Goal: Use online tool/utility: Use online tool/utility

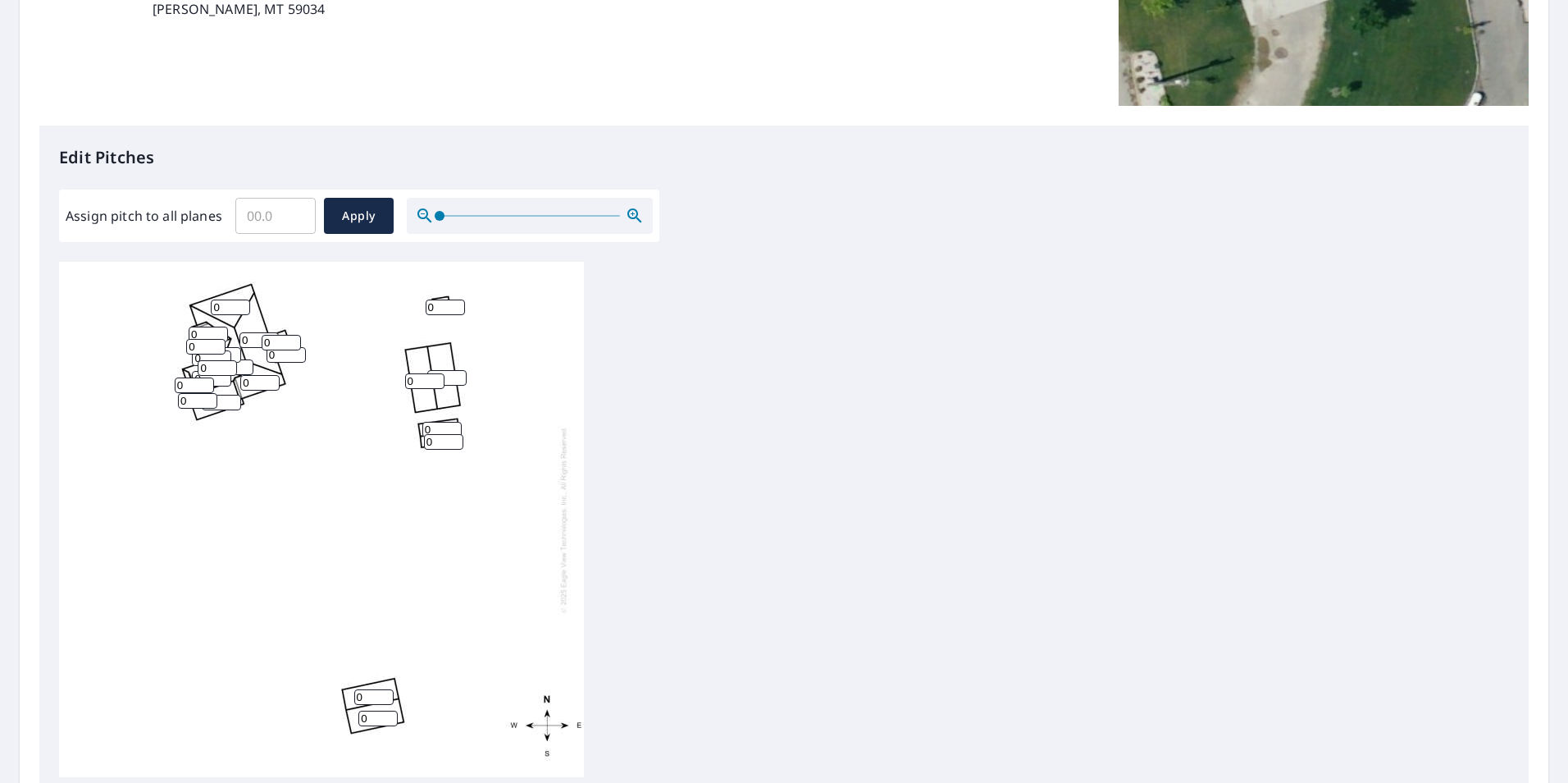
scroll to position [328, 0]
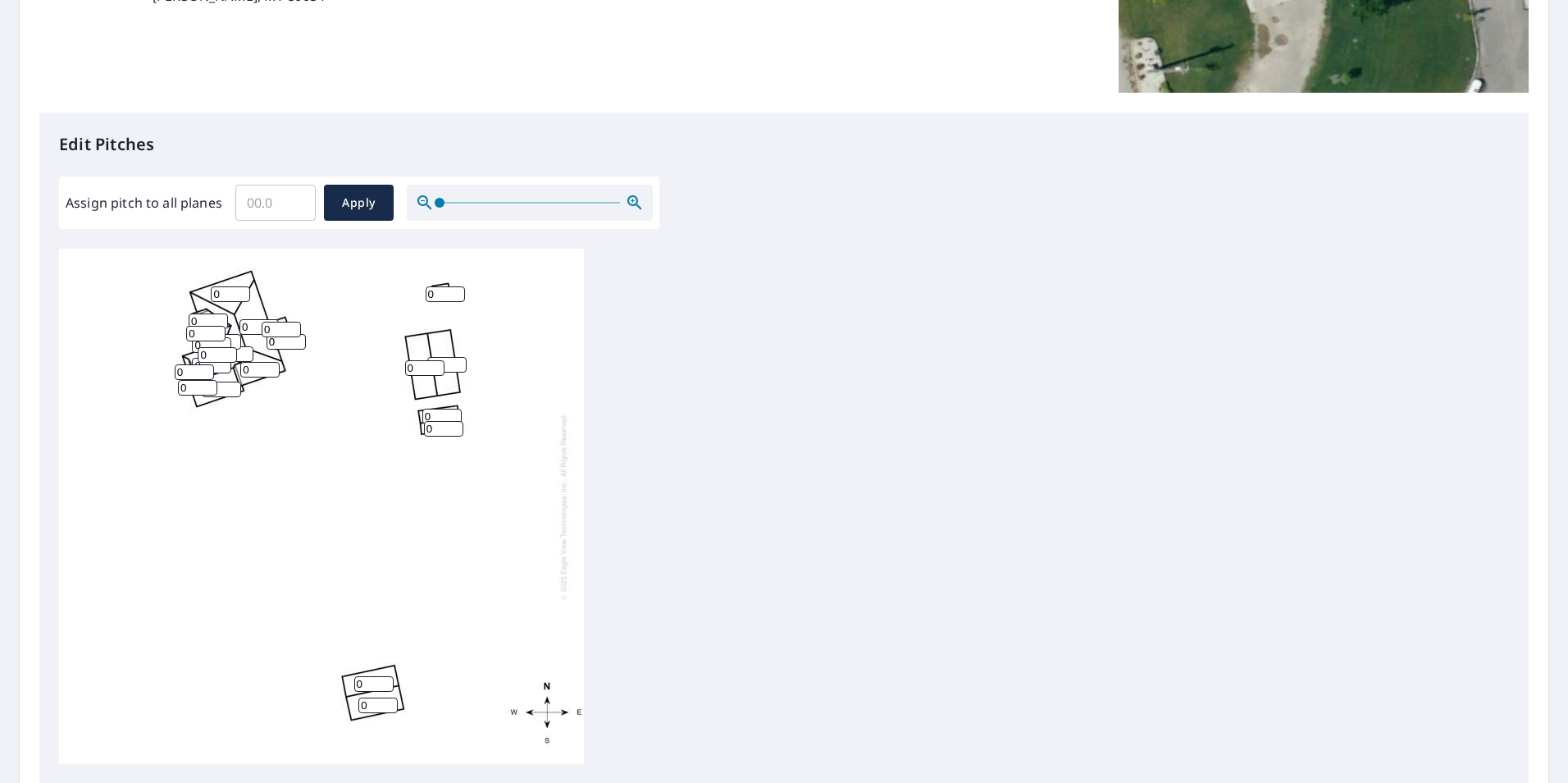
click at [232, 296] on input "0" at bounding box center [230, 294] width 39 height 16
drag, startPoint x: 232, startPoint y: 296, endPoint x: 82, endPoint y: 294, distance: 150.0
click at [82, 294] on div "0 0 0 0 0 0 0 0 0 0 0 0 0 0 0 0 0 0 0 0 0 0" at bounding box center [321, 507] width 525 height 515
type input "6"
click at [202, 321] on input "0" at bounding box center [209, 321] width 39 height 16
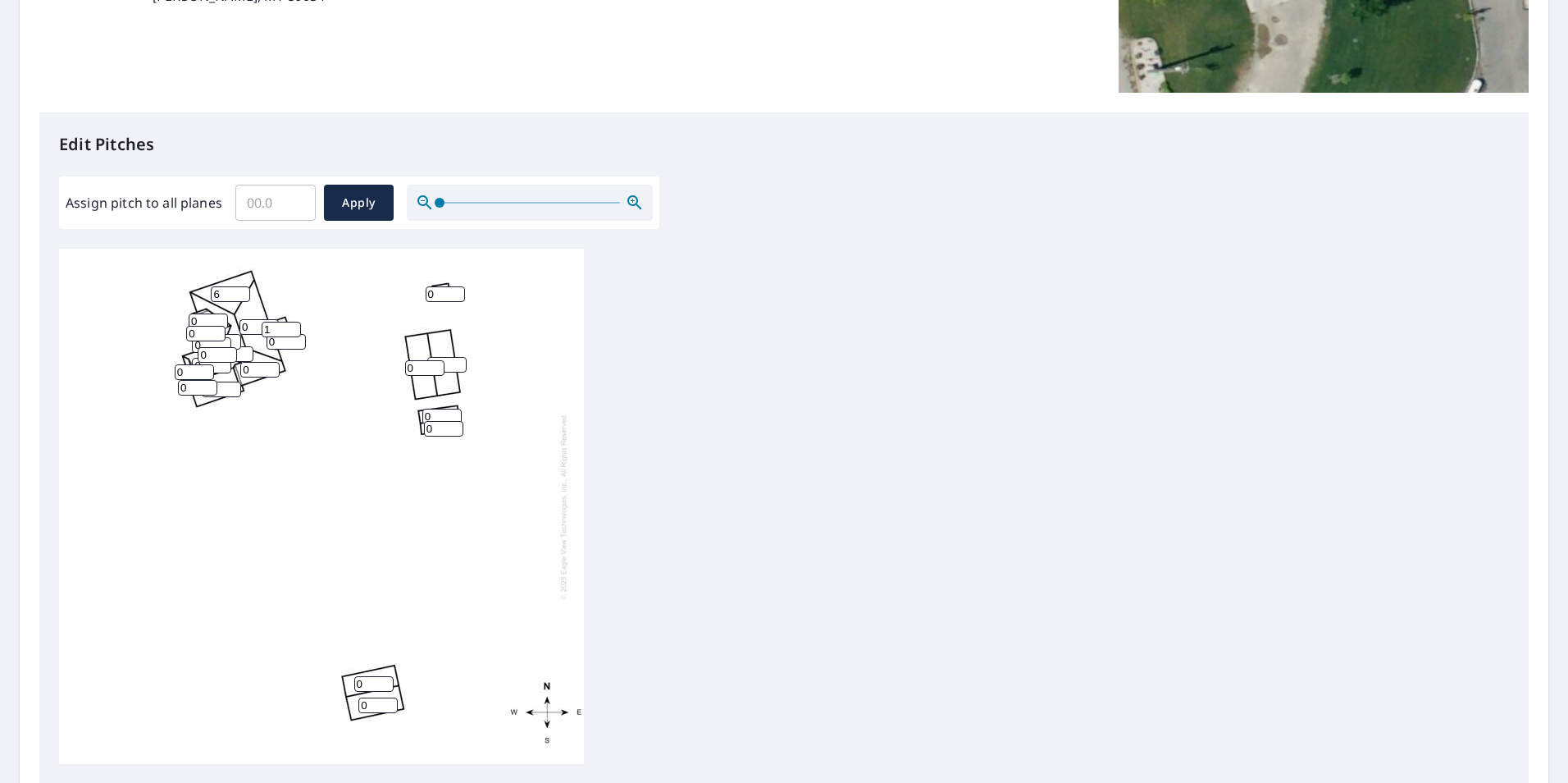
click at [286, 328] on input "1" at bounding box center [281, 329] width 39 height 16
drag, startPoint x: 276, startPoint y: 328, endPoint x: 238, endPoint y: 329, distance: 38.0
click at [239, 328] on div "0 0 0 0 6 0 0 0 0 0 0 0 0 0 0 1 0 0 0 0 0 0" at bounding box center [321, 507] width 525 height 515
type input "6"
click at [245, 328] on input "0" at bounding box center [260, 327] width 39 height 16
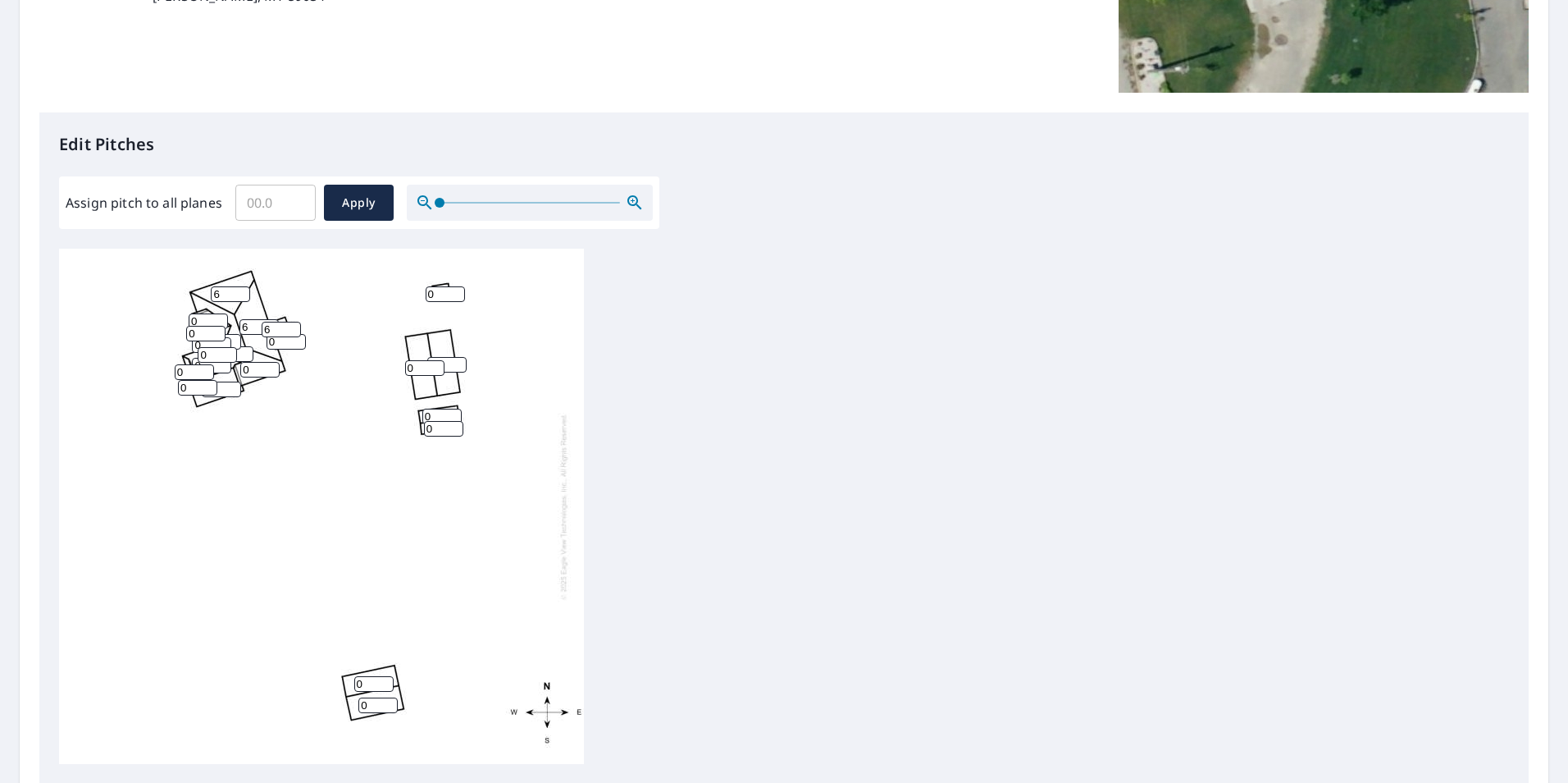
type input "6"
drag, startPoint x: 280, startPoint y: 341, endPoint x: 226, endPoint y: 342, distance: 54.0
click at [226, 342] on div "6 0 0 0 6 0 0 0 0 0 0 0 0 0 0 6 0 0 0 0 0 0" at bounding box center [321, 507] width 525 height 515
type input "6"
drag, startPoint x: 256, startPoint y: 368, endPoint x: 222, endPoint y: 368, distance: 34.0
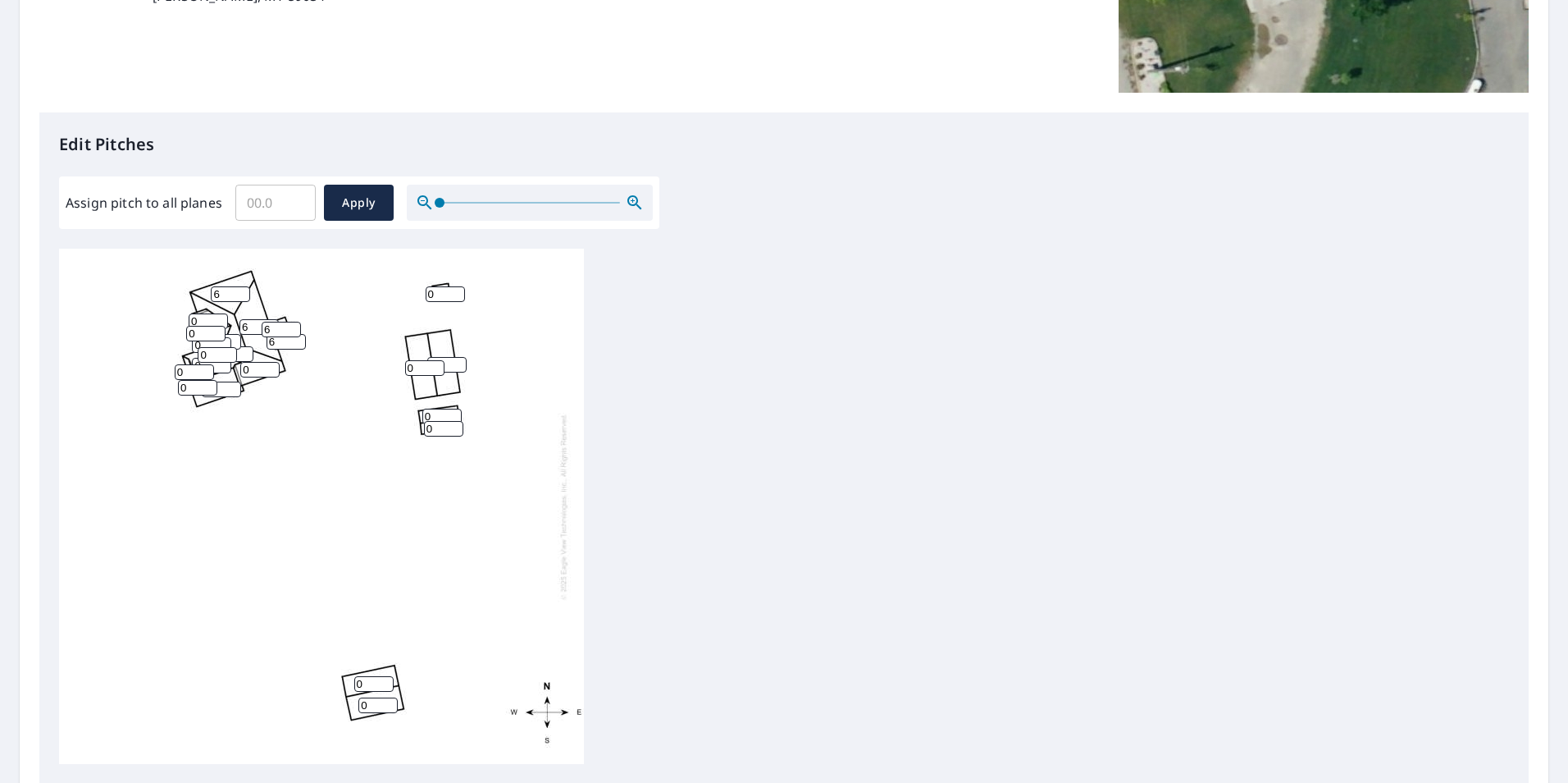
click at [222, 368] on div "6 0 0 0 6 0 0 0 0 0 0 0 0 0 6 6 0 0 0 0 0 0" at bounding box center [321, 507] width 525 height 515
type input "6"
drag, startPoint x: 191, startPoint y: 370, endPoint x: 147, endPoint y: 370, distance: 44.0
click at [147, 370] on div "6 0 0 0 6 0 0 6 0 0 0 0 0 0 6 6 0 0 0 0 0 0" at bounding box center [321, 507] width 525 height 515
type input "6"
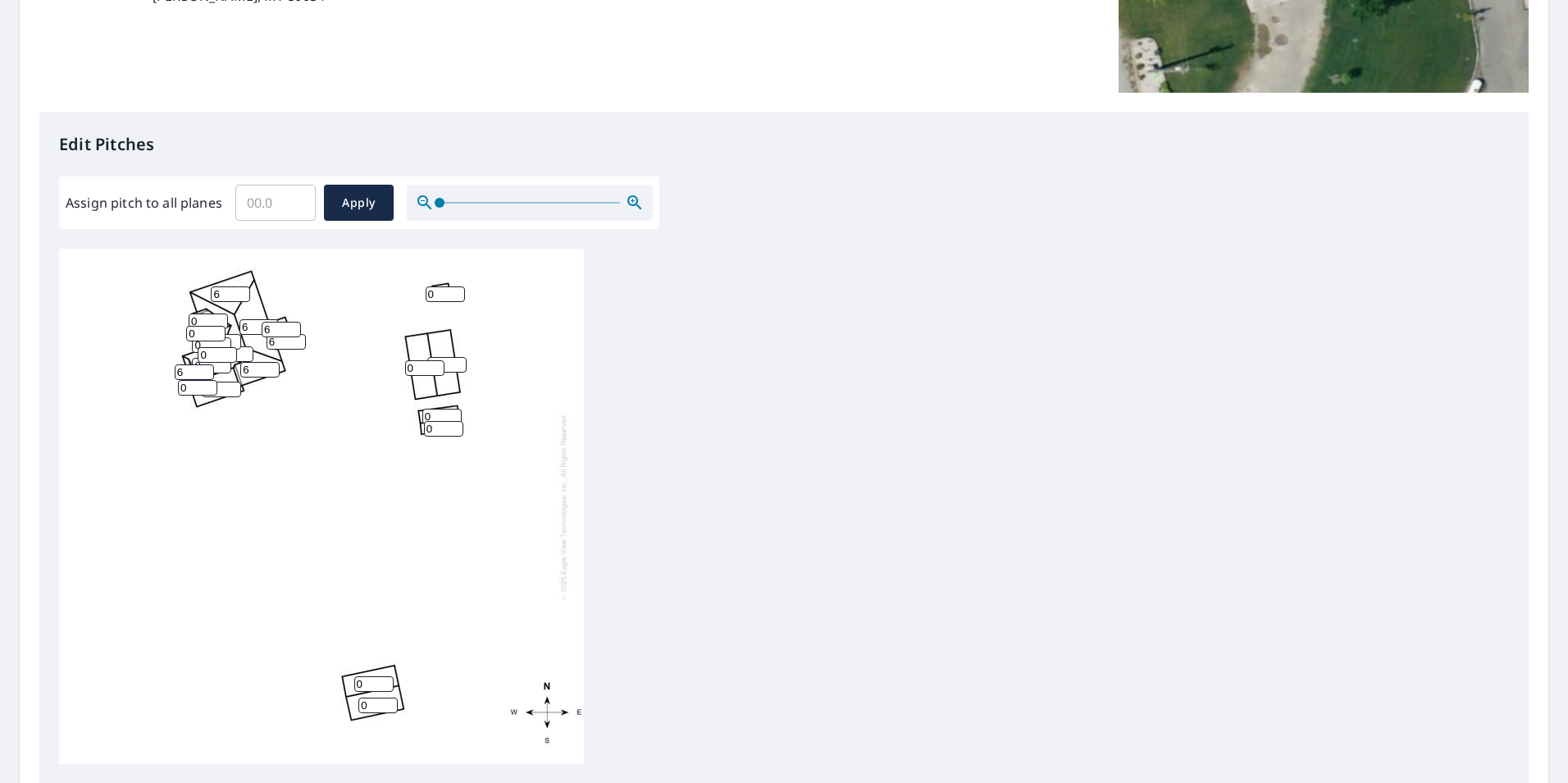
drag, startPoint x: 196, startPoint y: 388, endPoint x: 159, endPoint y: 386, distance: 37.1
click at [159, 386] on div "6 0 0 0 6 0 0 6 0 0 0 0 0 0 6 6 0 6 0 0 0 0" at bounding box center [321, 507] width 525 height 515
type input "6"
drag, startPoint x: 209, startPoint y: 358, endPoint x: 175, endPoint y: 356, distance: 34.1
click at [175, 356] on div "6 0 0 0 6 0 0 6 0 0 0 0 0 0 6 6 0 6 0 0 6 0" at bounding box center [321, 507] width 525 height 515
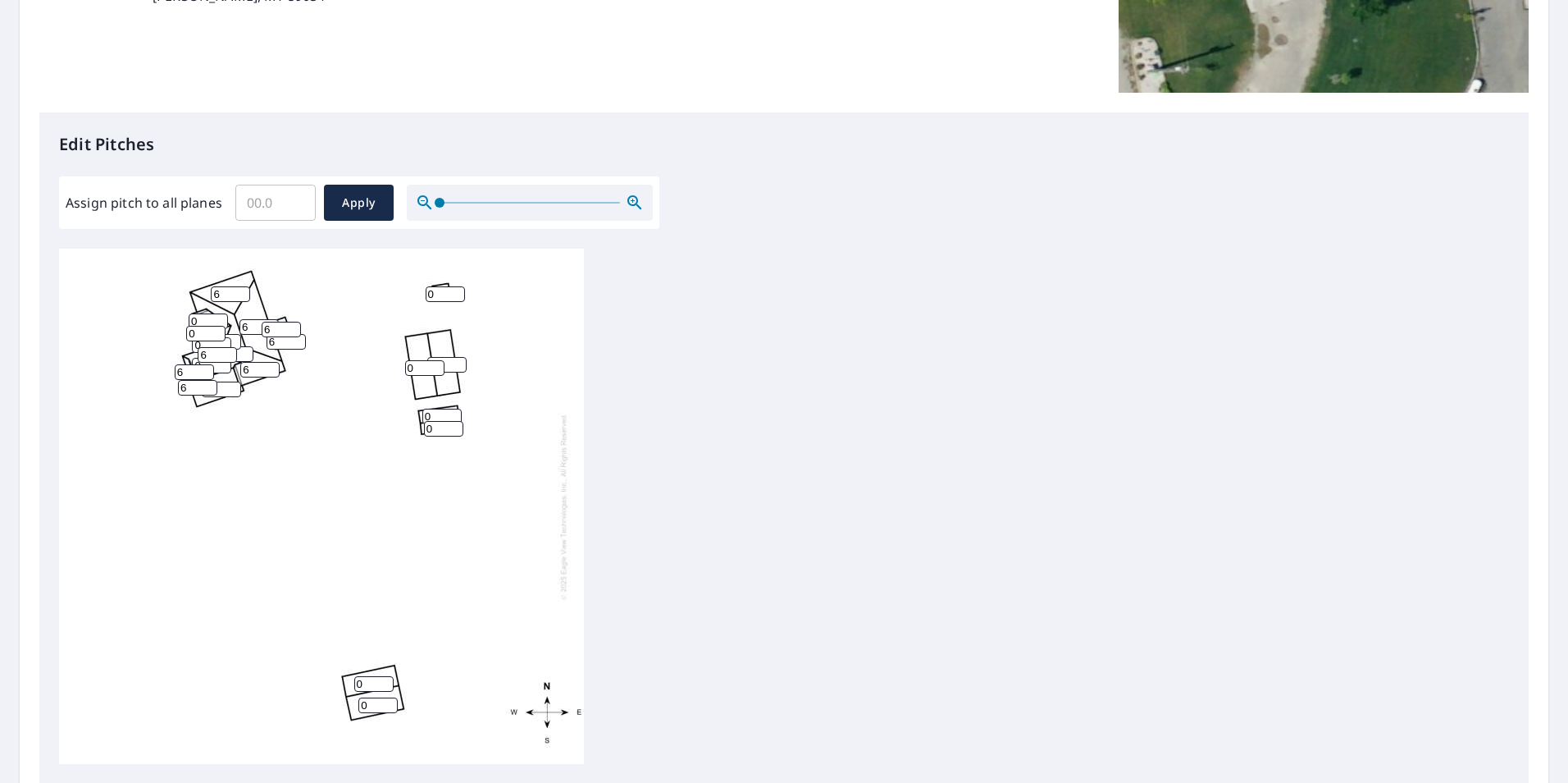
type input "6"
drag, startPoint x: 207, startPoint y: 343, endPoint x: 165, endPoint y: 342, distance: 42.0
click at [165, 342] on div "6 0 0 0 6 0 0 6 0 0 0 0 0 0 6 6 0 6 0 0 6 6" at bounding box center [321, 507] width 525 height 515
type input "6"
drag, startPoint x: 181, startPoint y: 332, endPoint x: 158, endPoint y: 333, distance: 23.0
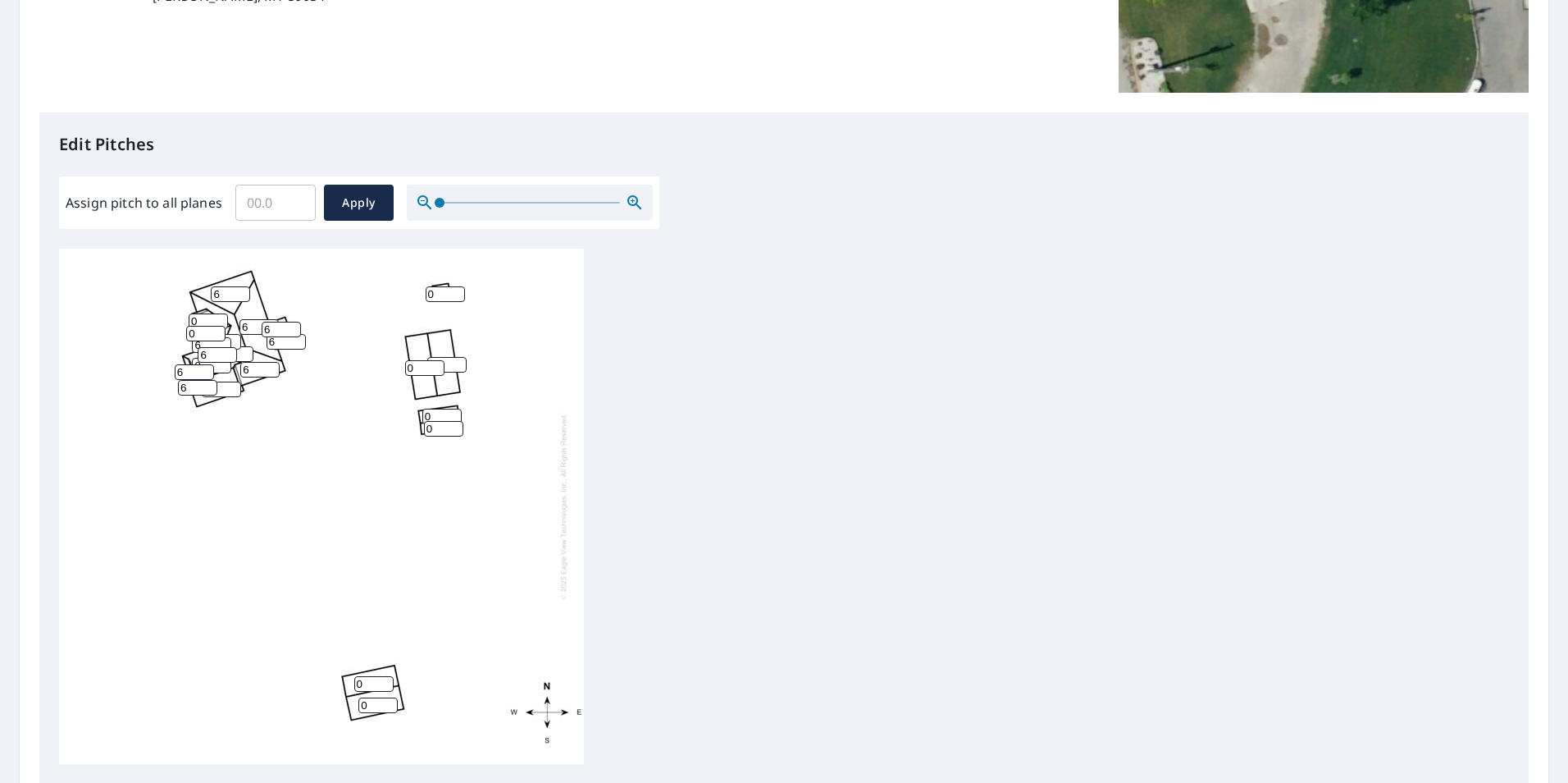
click at [158, 333] on div "6 0 0 0 6 0 0 6 0 0 0 0 0 0 6 6 0 6 6 0 6 6" at bounding box center [321, 507] width 525 height 515
type input "6"
drag, startPoint x: 202, startPoint y: 322, endPoint x: 191, endPoint y: 361, distance: 40.5
click at [145, 319] on div "6 0 0 0 6 0 0 6 0 0 0 0 0 0 6 6 0 6 6 6 6 6" at bounding box center [321, 507] width 525 height 515
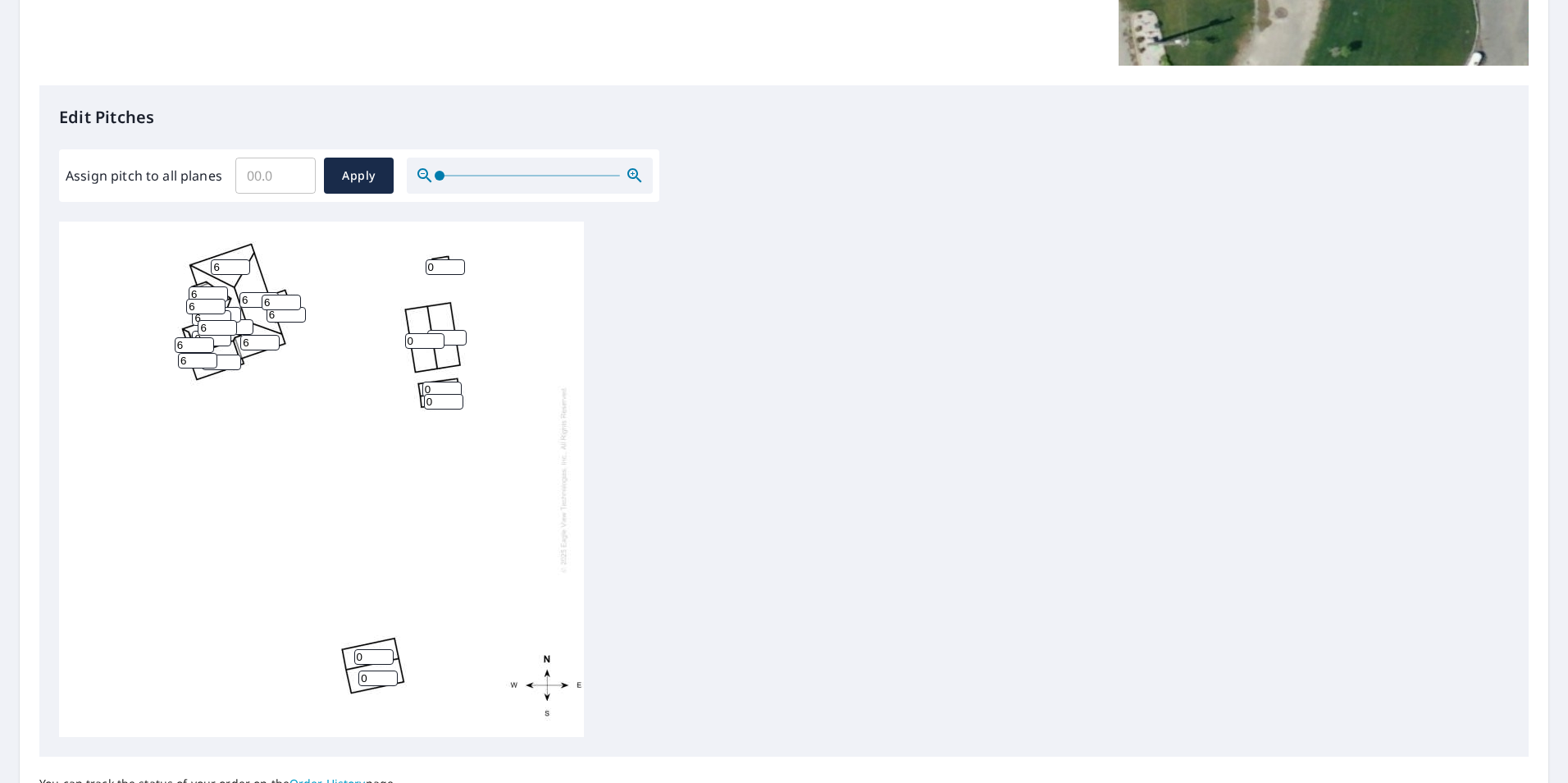
scroll to position [411, 0]
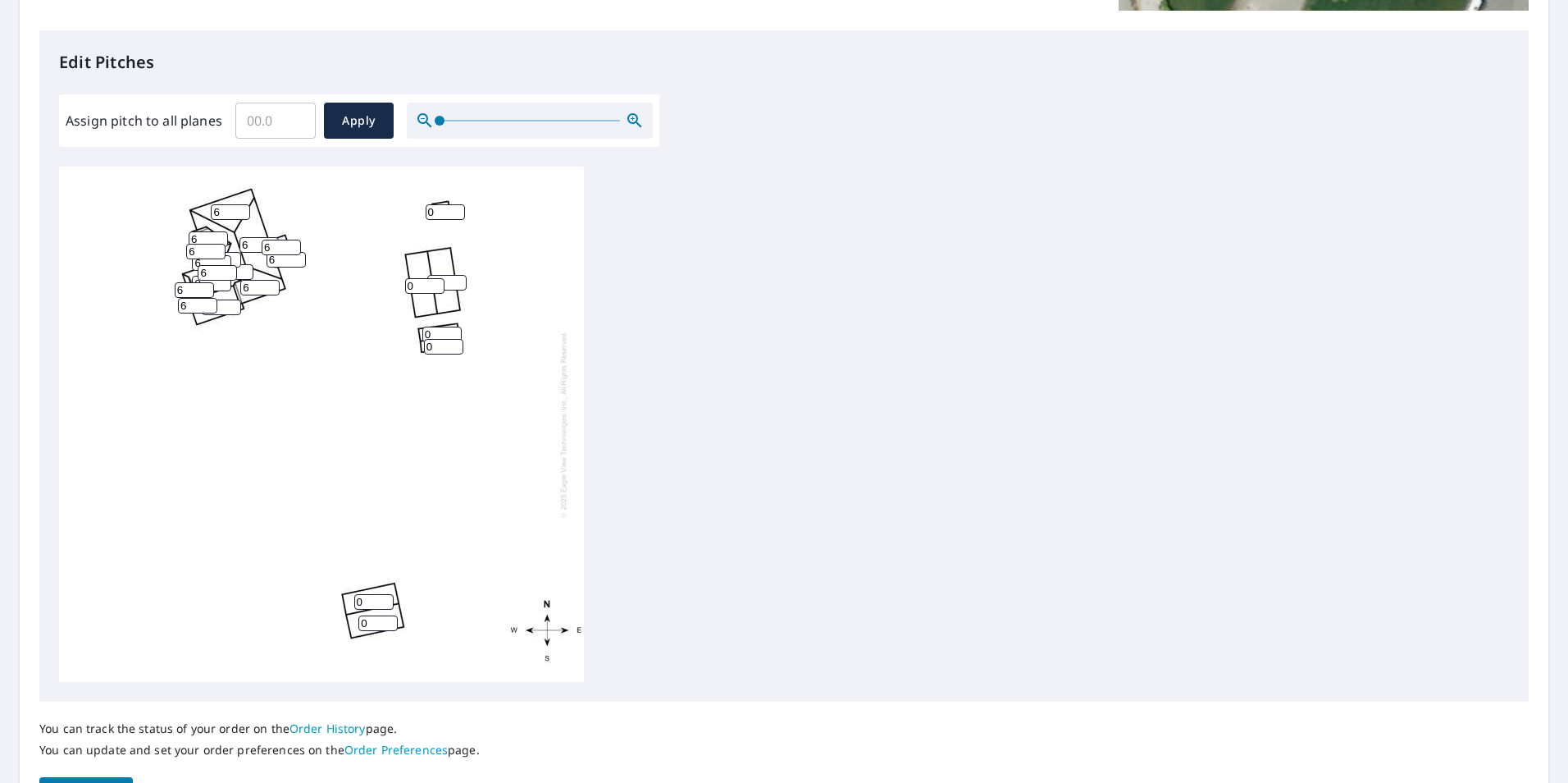
type input "6"
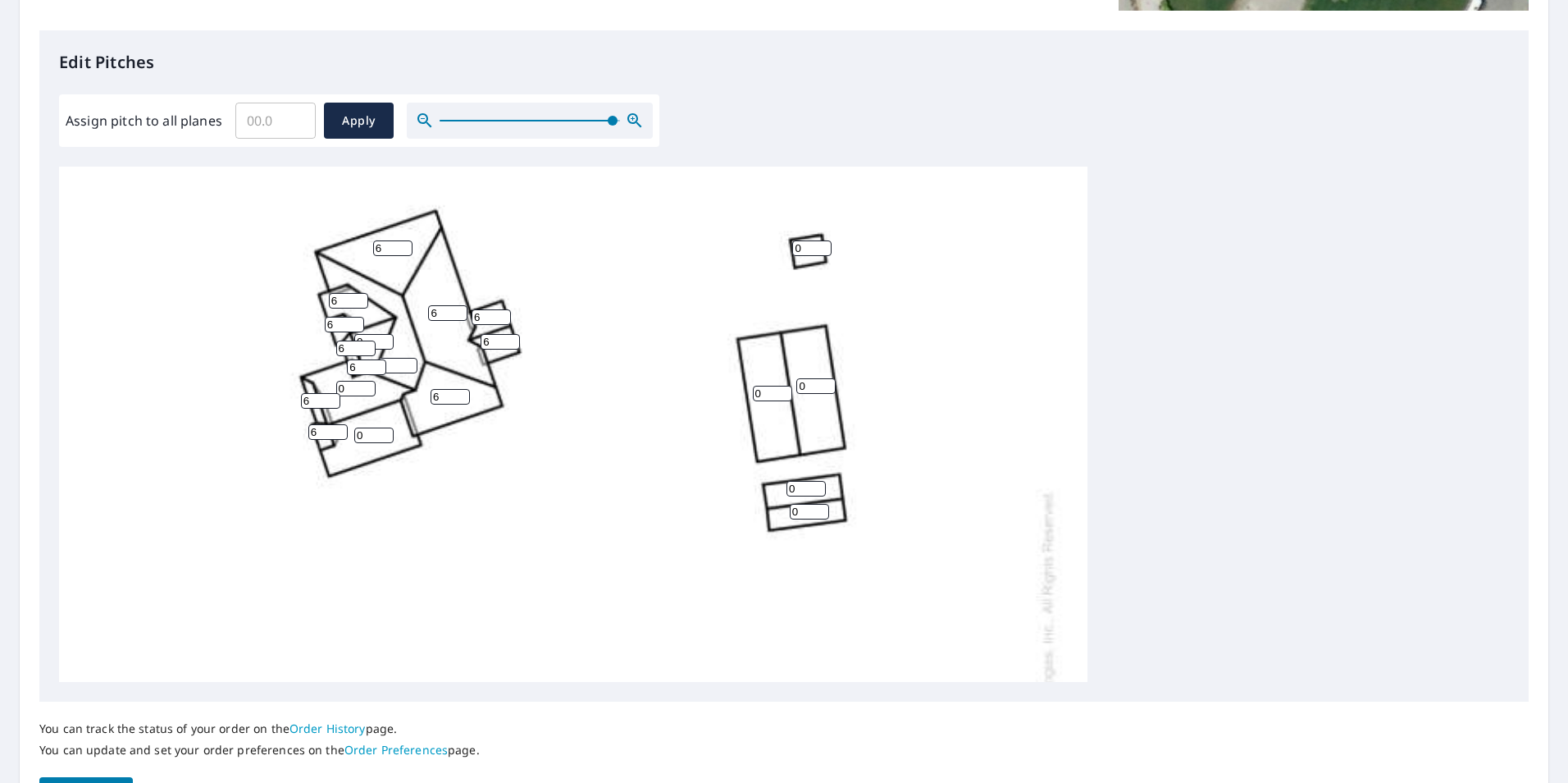
drag, startPoint x: 441, startPoint y: 121, endPoint x: 491, endPoint y: 254, distance: 142.1
click at [607, 125] on span at bounding box center [612, 121] width 10 height 10
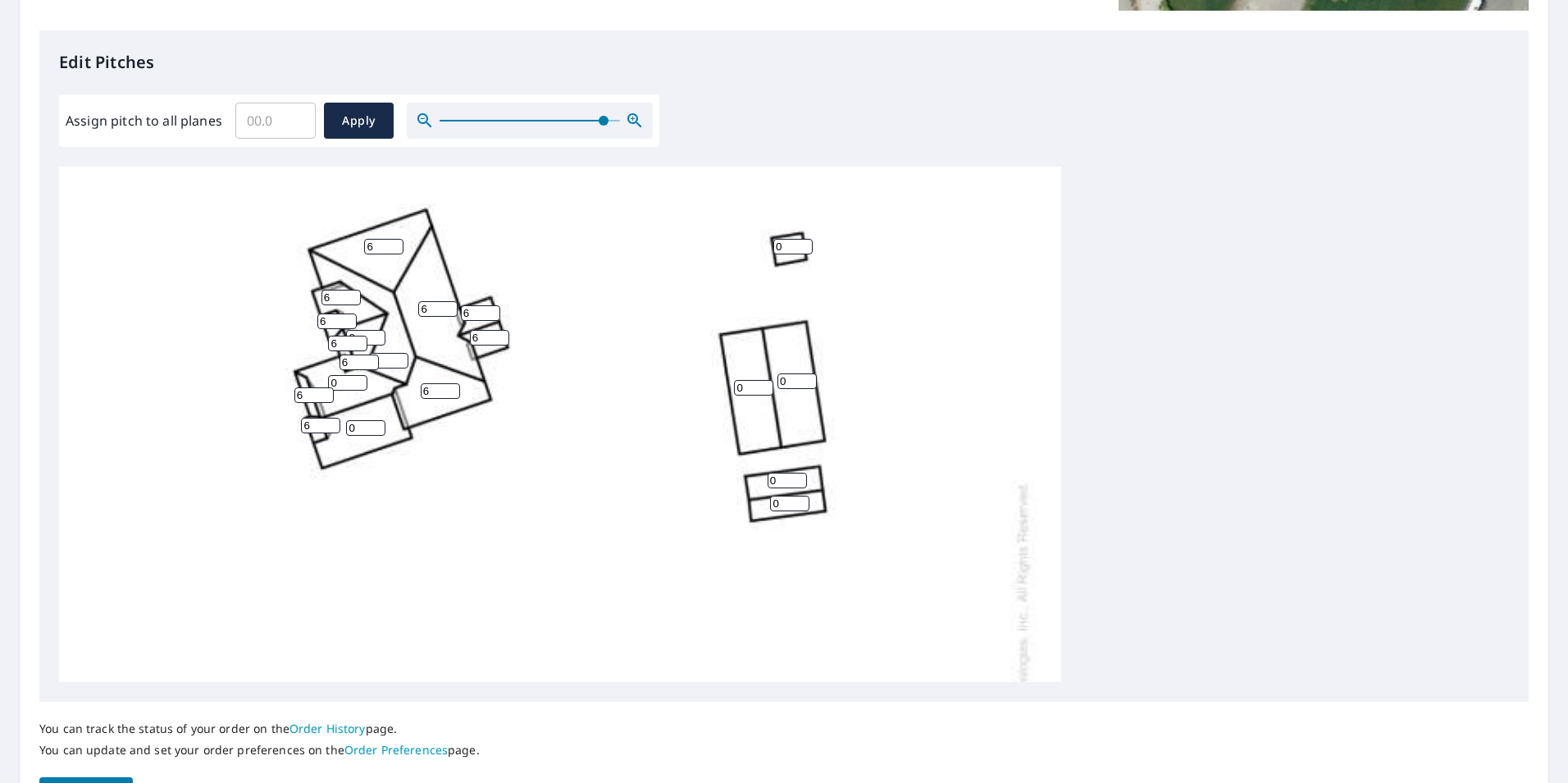
click at [343, 386] on input "0" at bounding box center [348, 383] width 39 height 16
drag, startPoint x: 342, startPoint y: 386, endPoint x: 280, endPoint y: 384, distance: 62.0
click at [280, 384] on div "6 0 0 0 6 0 0 6 0 0 6 0 0 0 6 6 0 6 6 6 6 6" at bounding box center [559, 659] width 1002 height 984
type input "6"
click at [306, 431] on div "6 0 0 0 6 0 0 6 0 6 6 0 0 0 6 6 0 6 6 6 6 6" at bounding box center [559, 659] width 1002 height 984
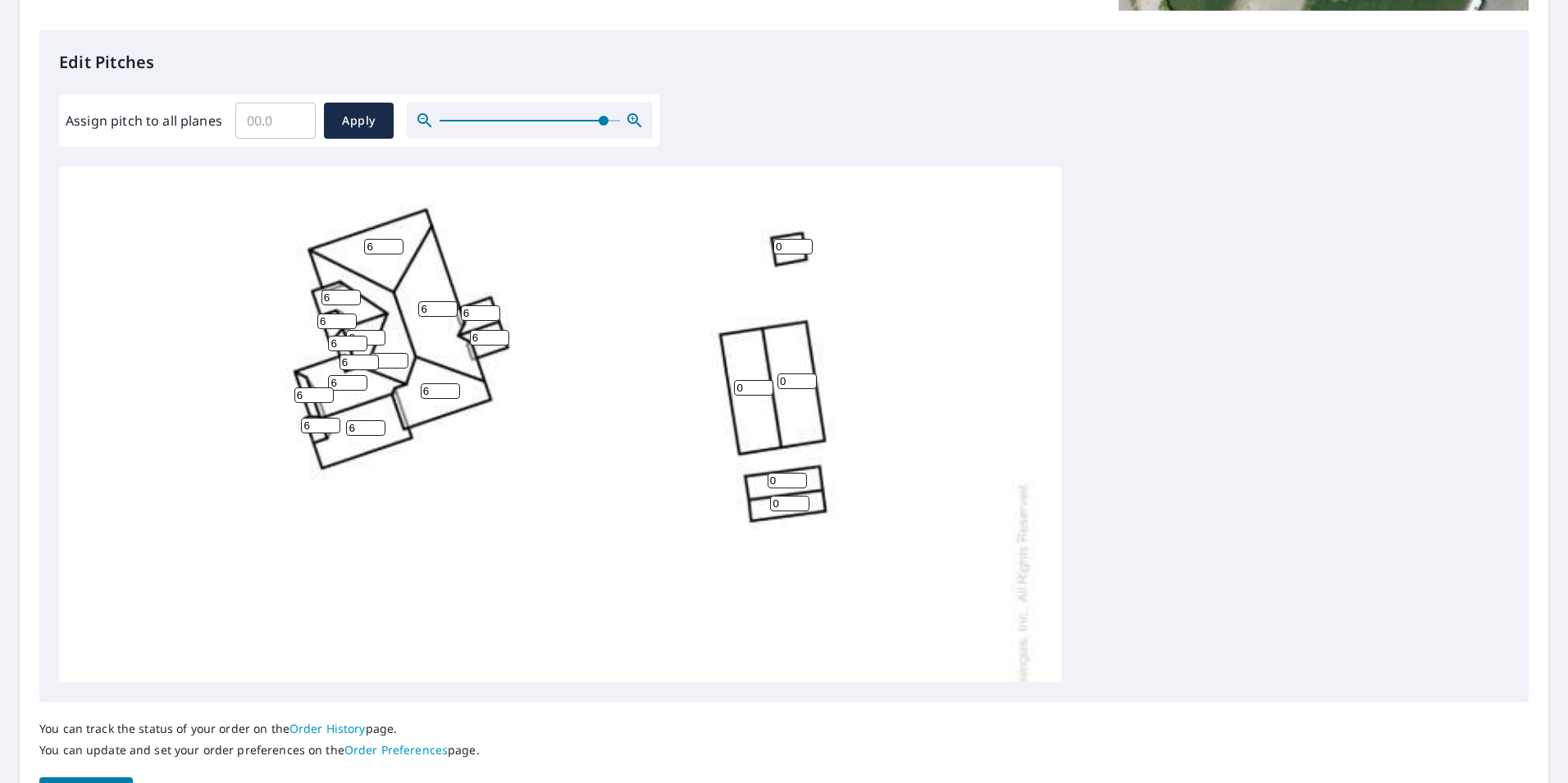
type input "6"
click at [391, 367] on input "0" at bounding box center [389, 361] width 39 height 16
type input "06"
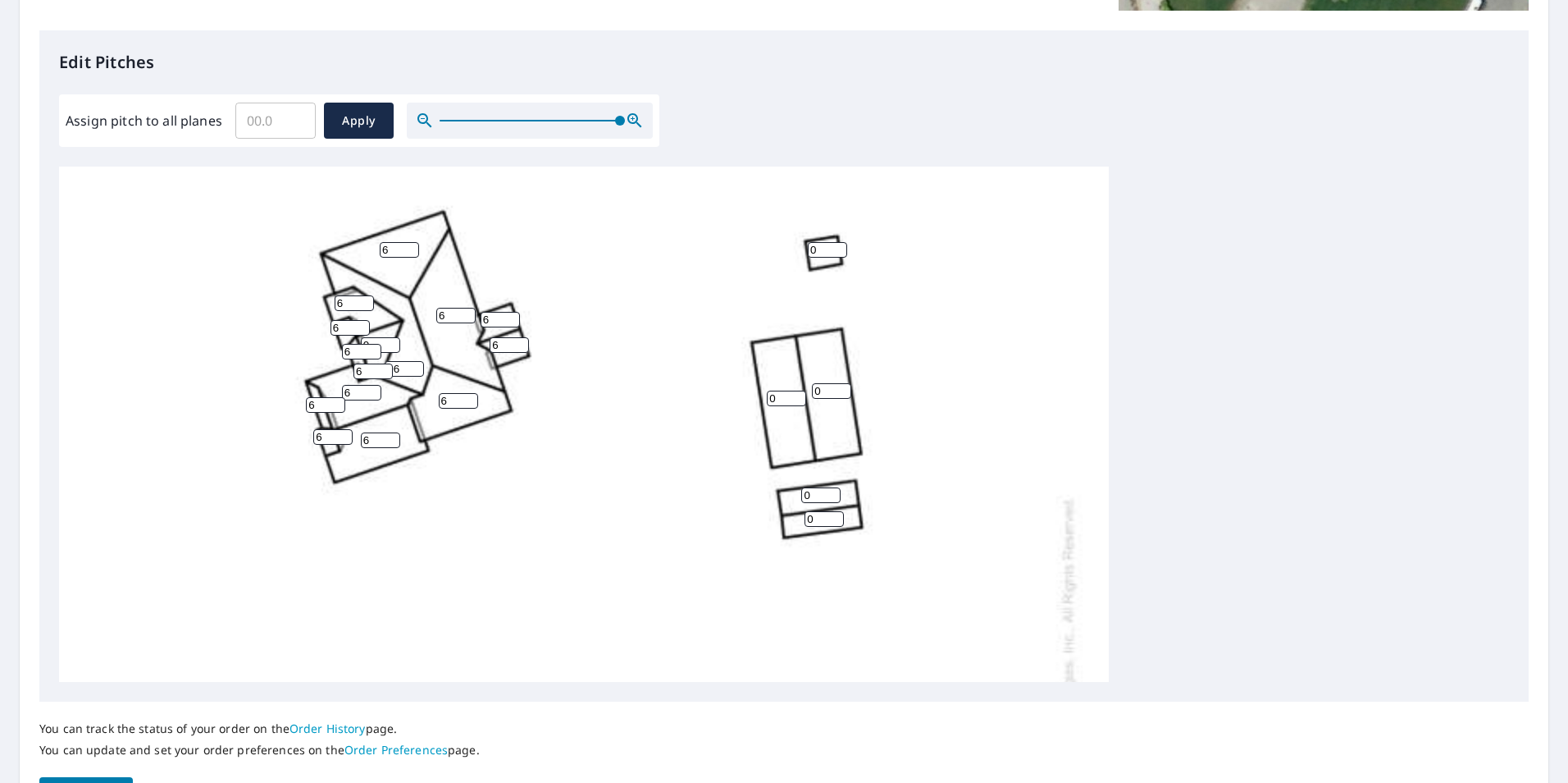
click at [638, 125] on div at bounding box center [529, 121] width 246 height 36
click at [785, 400] on input "0" at bounding box center [786, 399] width 39 height 16
drag, startPoint x: 784, startPoint y: 400, endPoint x: 722, endPoint y: 394, distance: 62.3
click at [722, 394] on div "6 0 0 0 6 6 06 6 0 6 6 0 0 0 6 6 0 6 6 6 6 6" at bounding box center [584, 682] width 1050 height 1031
type input "3"
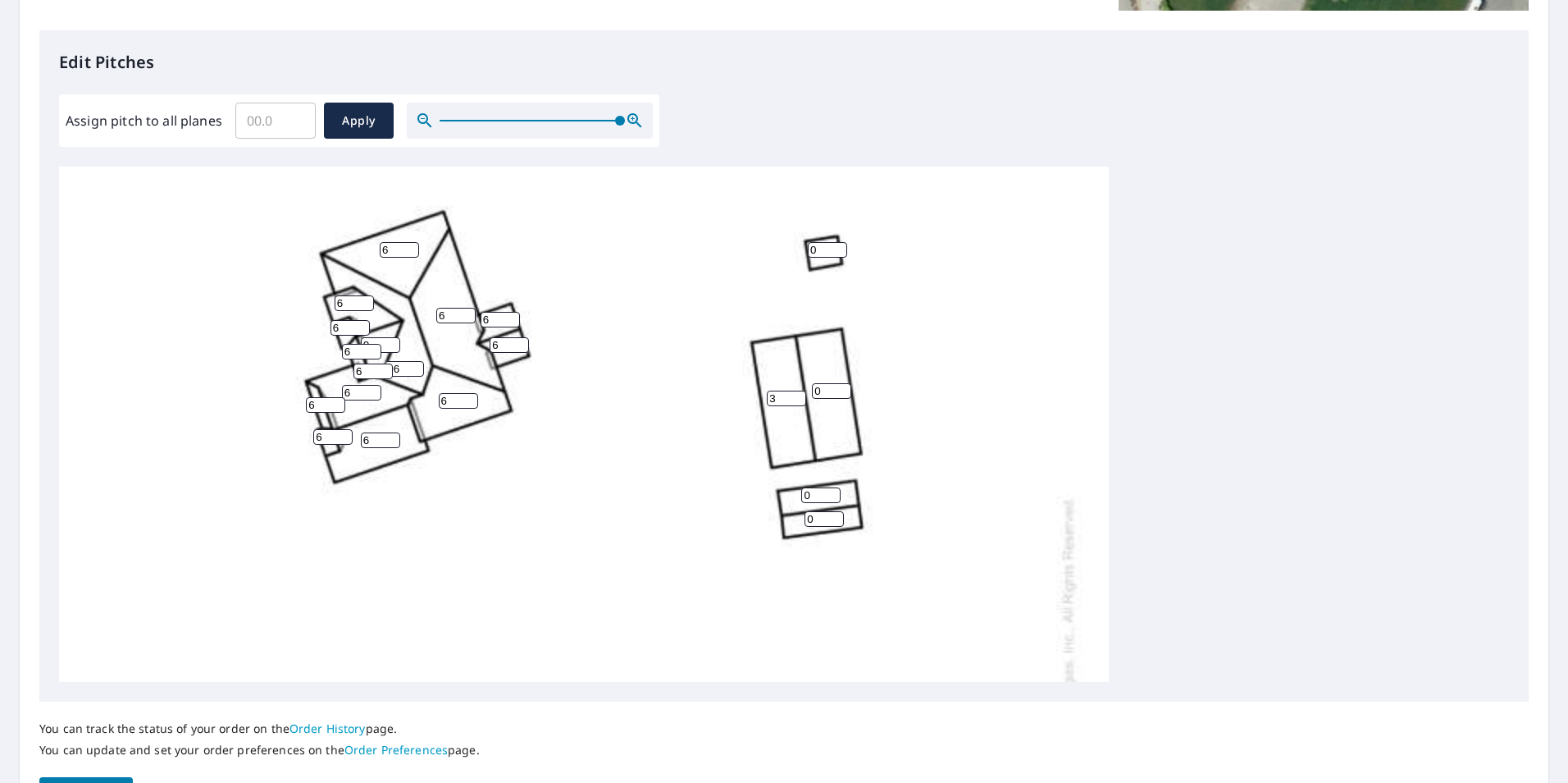
drag, startPoint x: 822, startPoint y: 389, endPoint x: 750, endPoint y: 391, distance: 72.0
click at [750, 391] on div "6 0 3 0 6 6 06 6 0 6 6 0 0 0 6 6 0 6 6 6 6 6" at bounding box center [584, 682] width 1050 height 1031
type input "3"
drag, startPoint x: 818, startPoint y: 497, endPoint x: 742, endPoint y: 494, distance: 76.1
click at [742, 494] on div "6 3 3 0 6 6 06 6 0 6 6 0 0 0 6 6 0 6 6 6 6 6" at bounding box center [584, 682] width 1050 height 1031
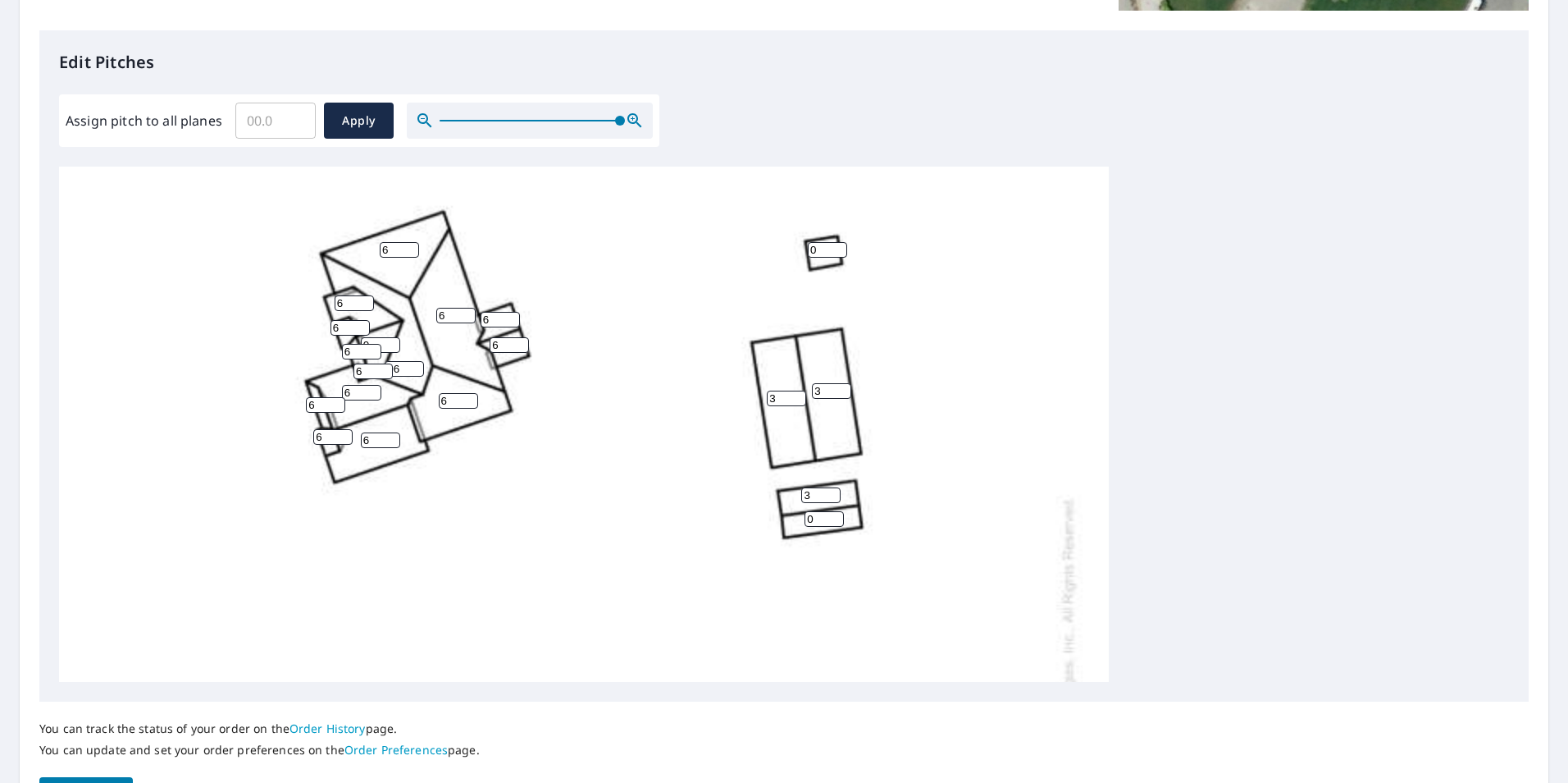
type input "3"
drag, startPoint x: 809, startPoint y: 517, endPoint x: 733, endPoint y: 516, distance: 76.0
click at [734, 516] on div "6 3 3 0 6 6 06 6 0 6 6 3 0 0 6 6 0 6 6 6 6 6" at bounding box center [584, 682] width 1050 height 1031
type input "3"
click at [690, 508] on div "6 3 3 0 6 6 06 6 0 6 6 3 3 0 6 6 0 6 6 6 6 6" at bounding box center [584, 682] width 1050 height 1031
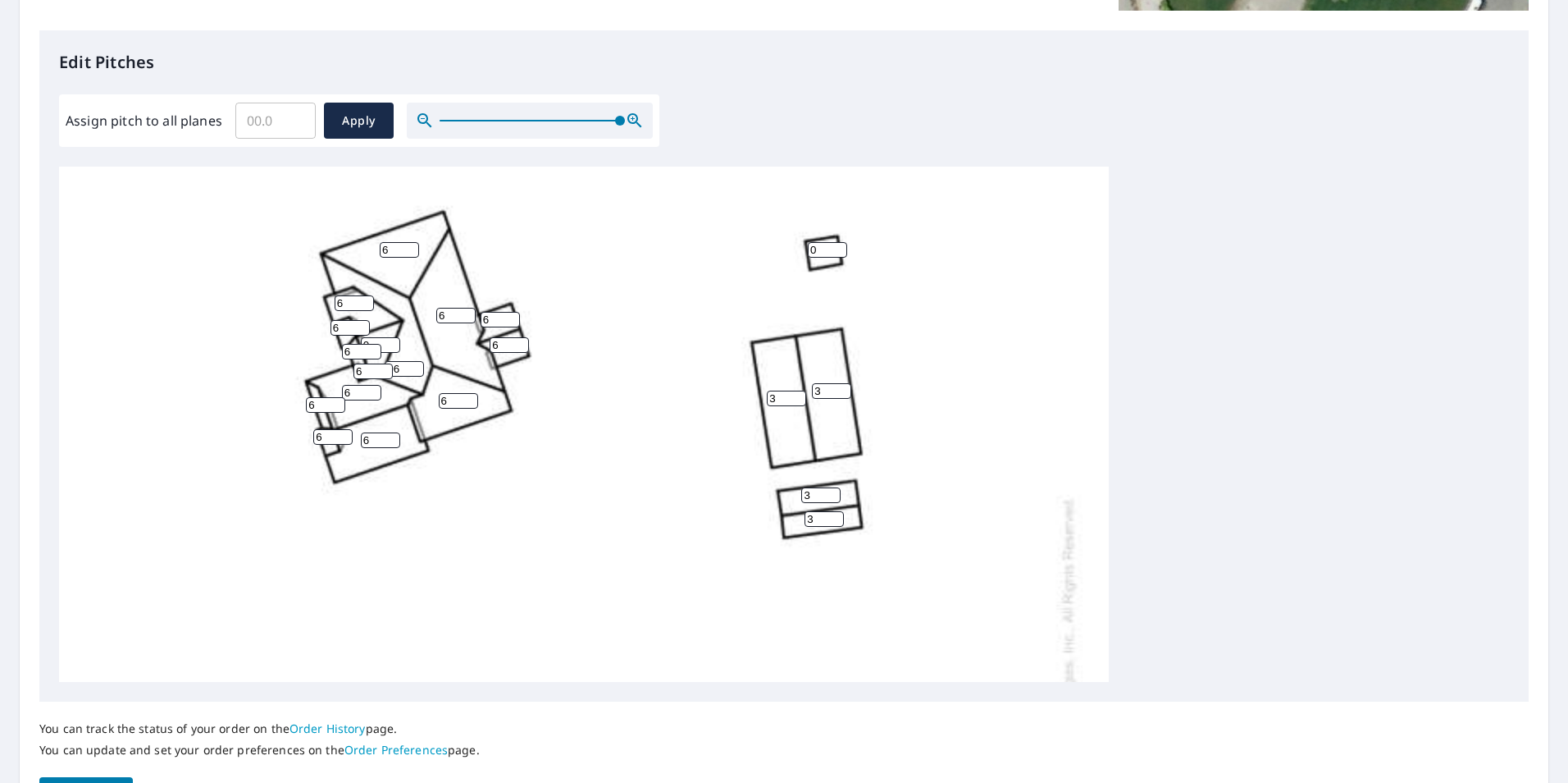
click at [624, 421] on div "6 3 3 0 6 6 06 6 0 6 6 3 3 0 6 6 0 6 6 6 6 6" at bounding box center [584, 682] width 1050 height 1031
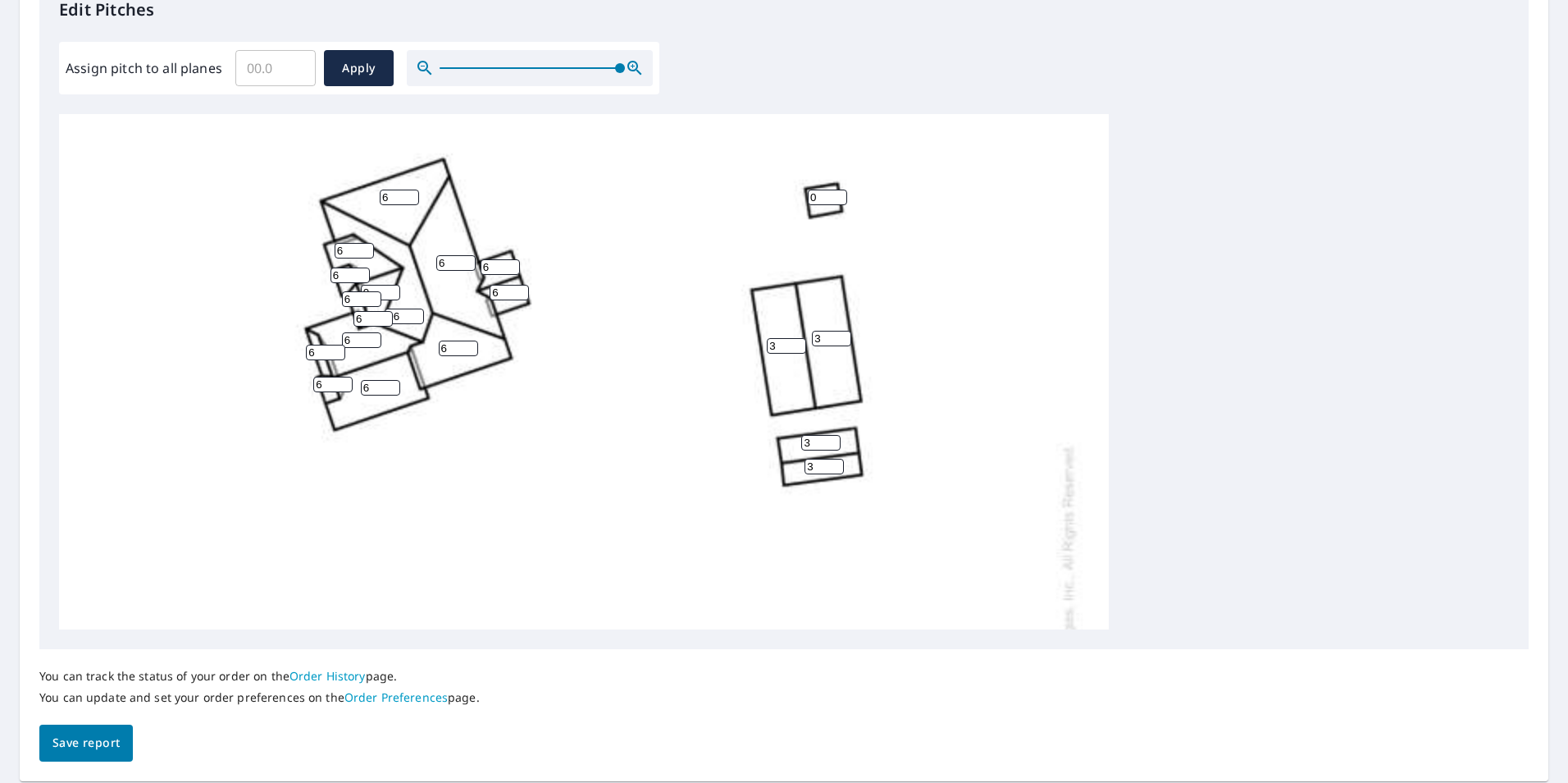
scroll to position [516, 0]
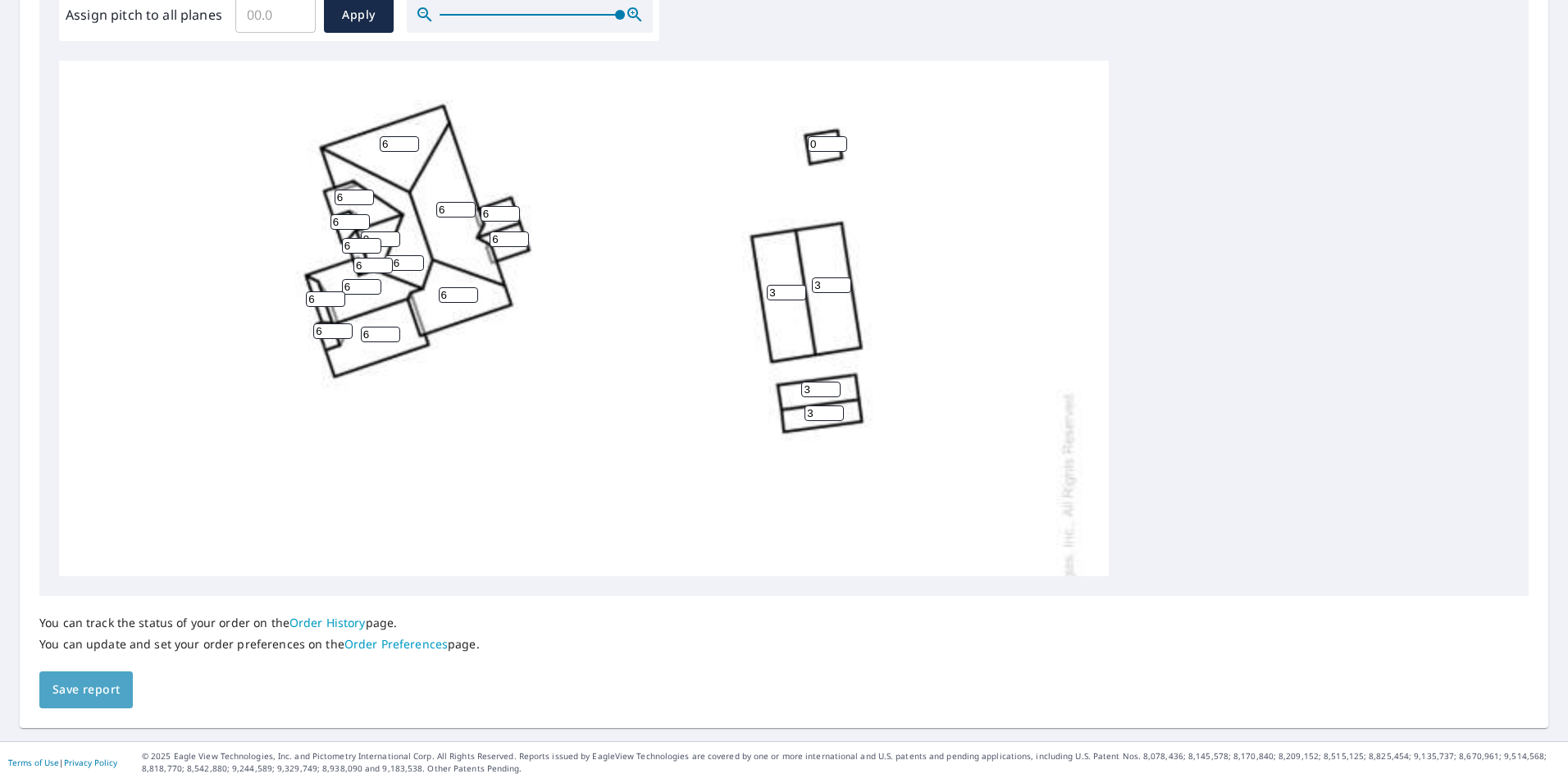
click at [88, 691] on span "Save report" at bounding box center [86, 689] width 68 height 21
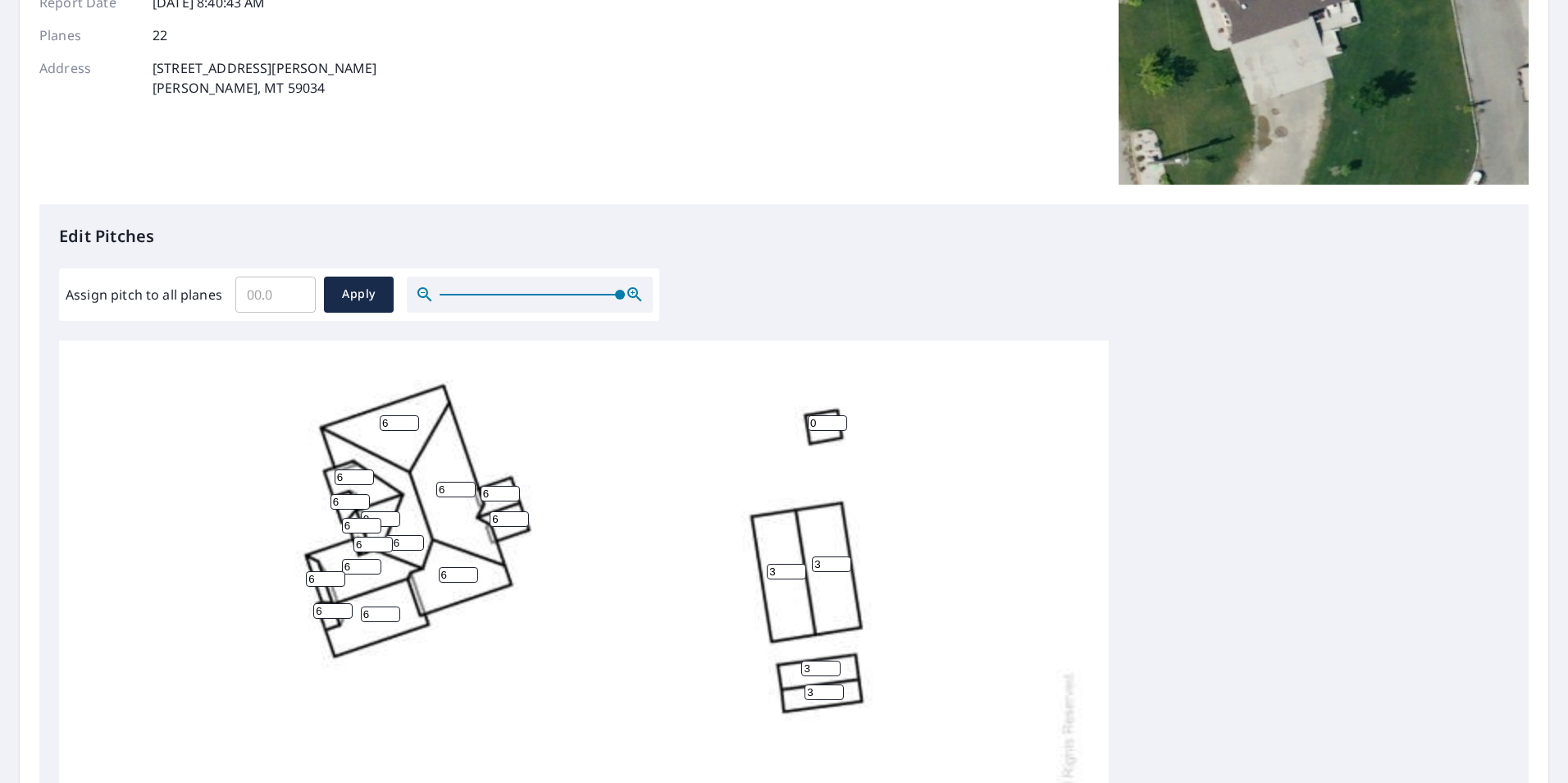
scroll to position [0, 0]
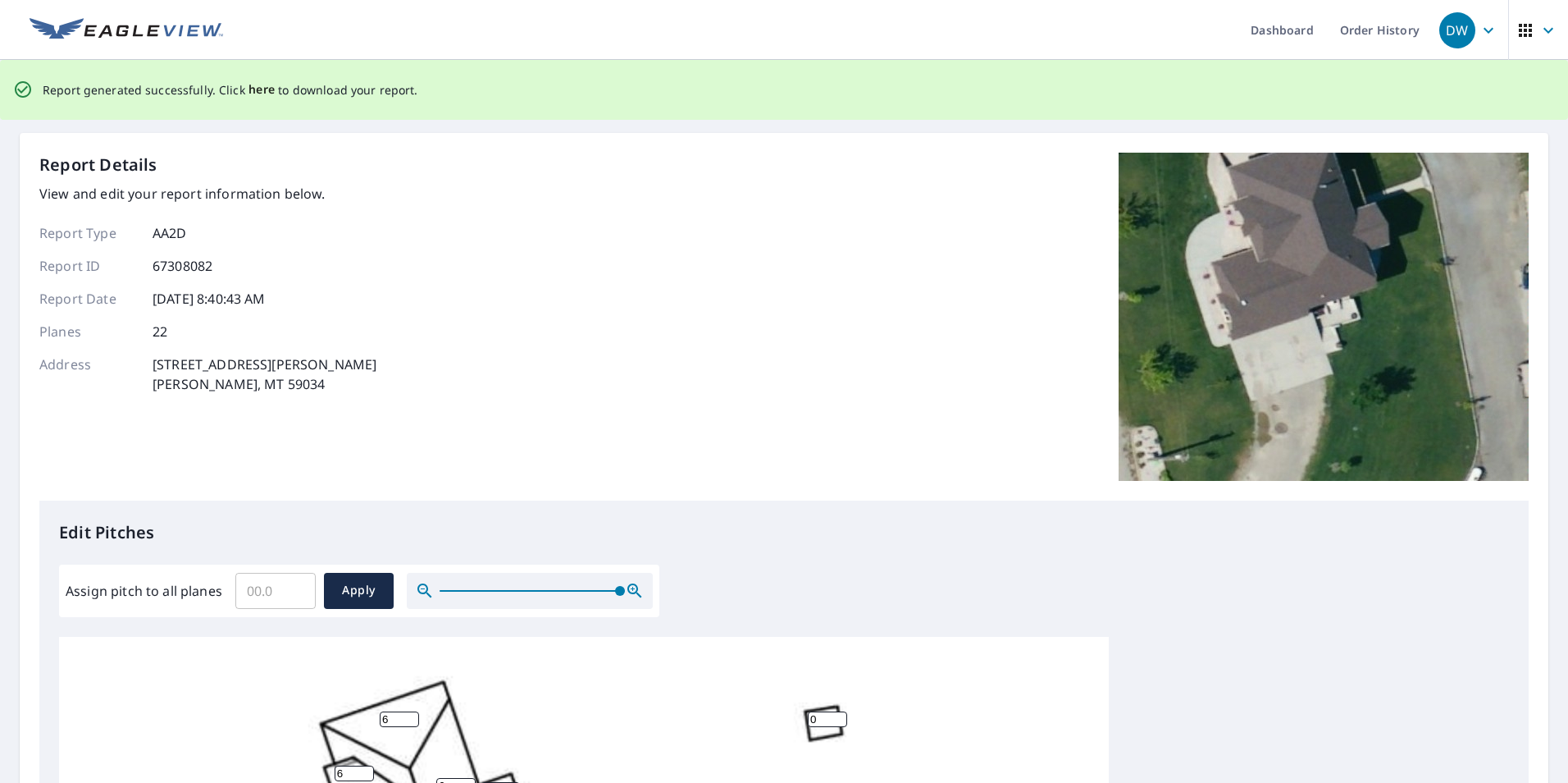
click at [249, 90] on span "here" at bounding box center [262, 89] width 27 height 21
